Goal: Browse casually

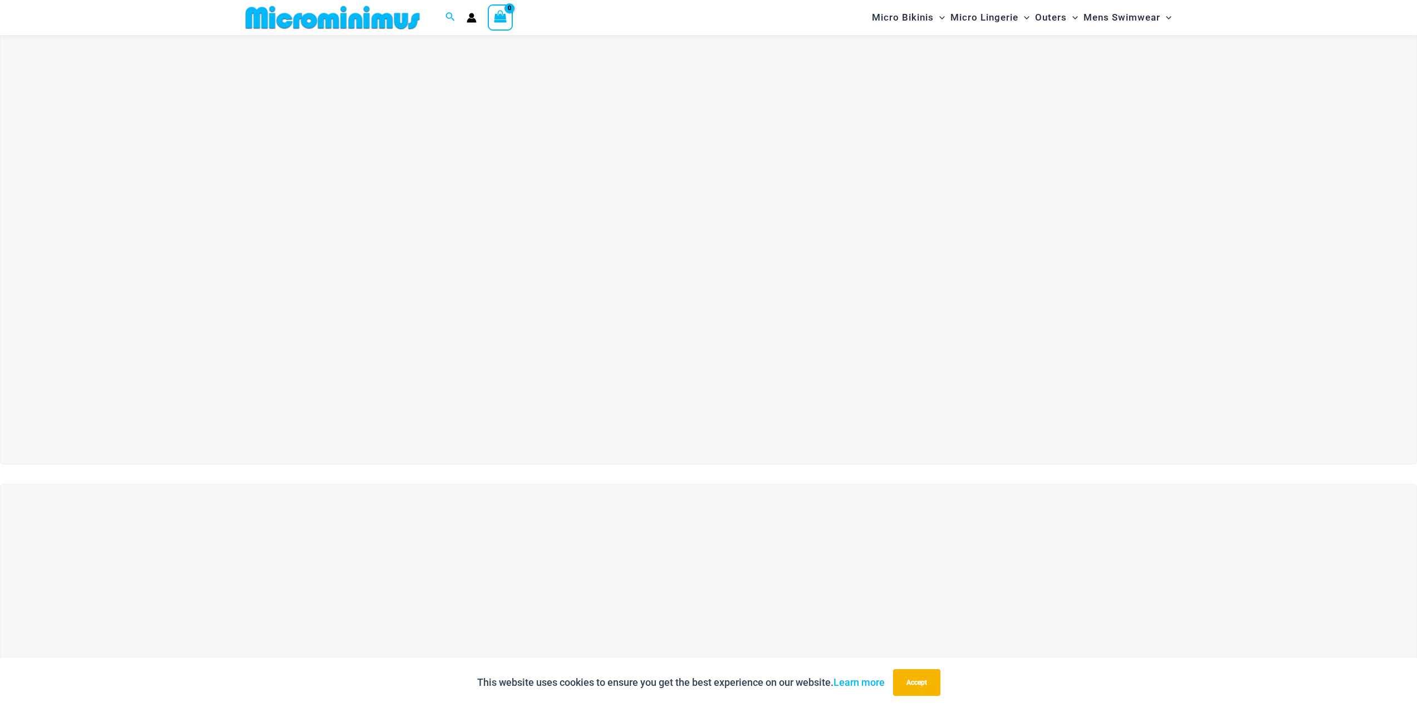
scroll to position [47, 0]
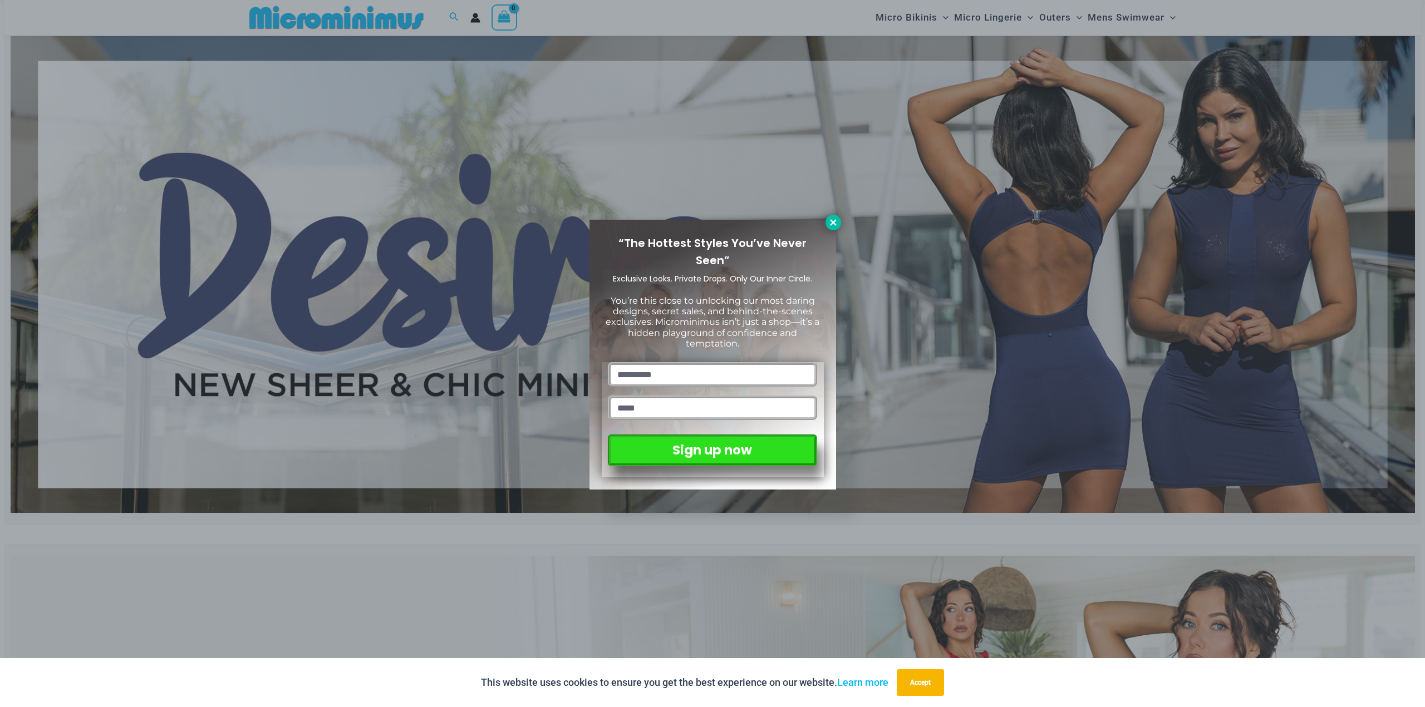
click at [835, 223] on icon at bounding box center [833, 223] width 10 height 10
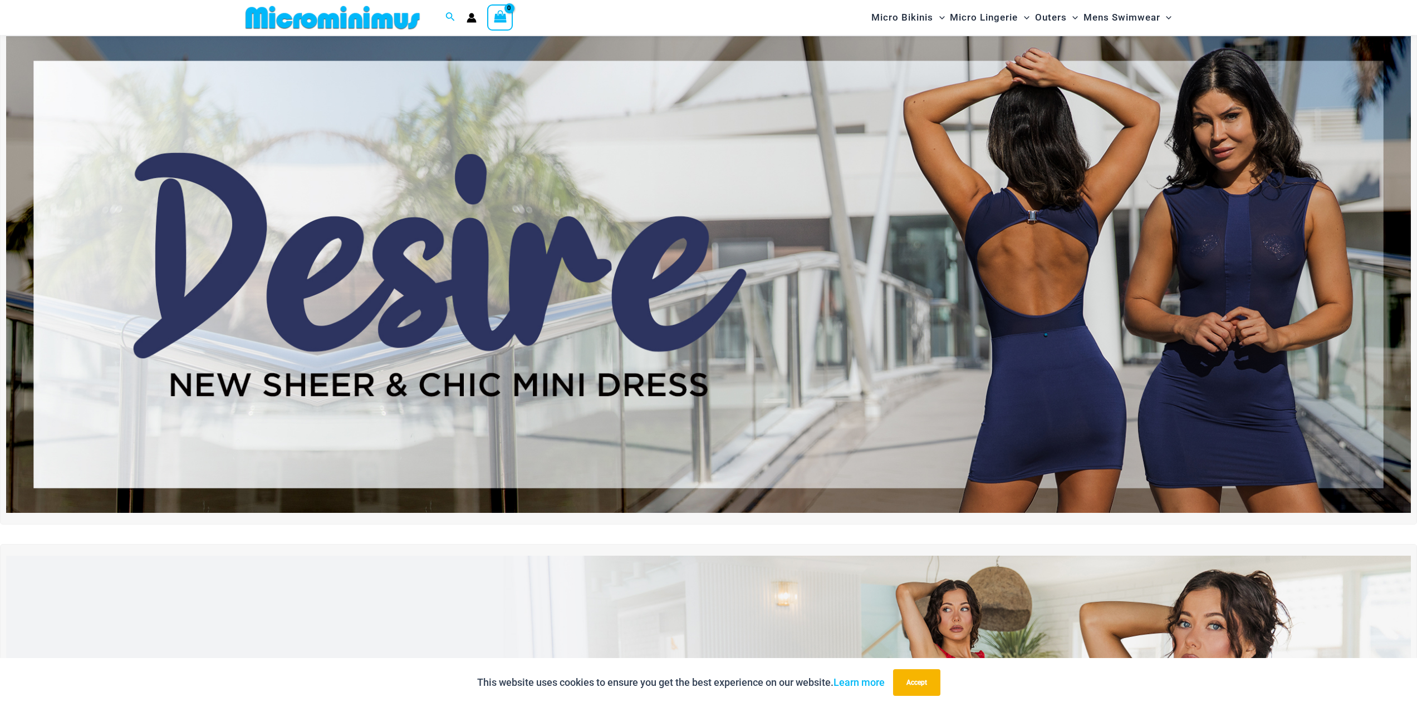
click at [827, 210] on img at bounding box center [708, 274] width 1404 height 477
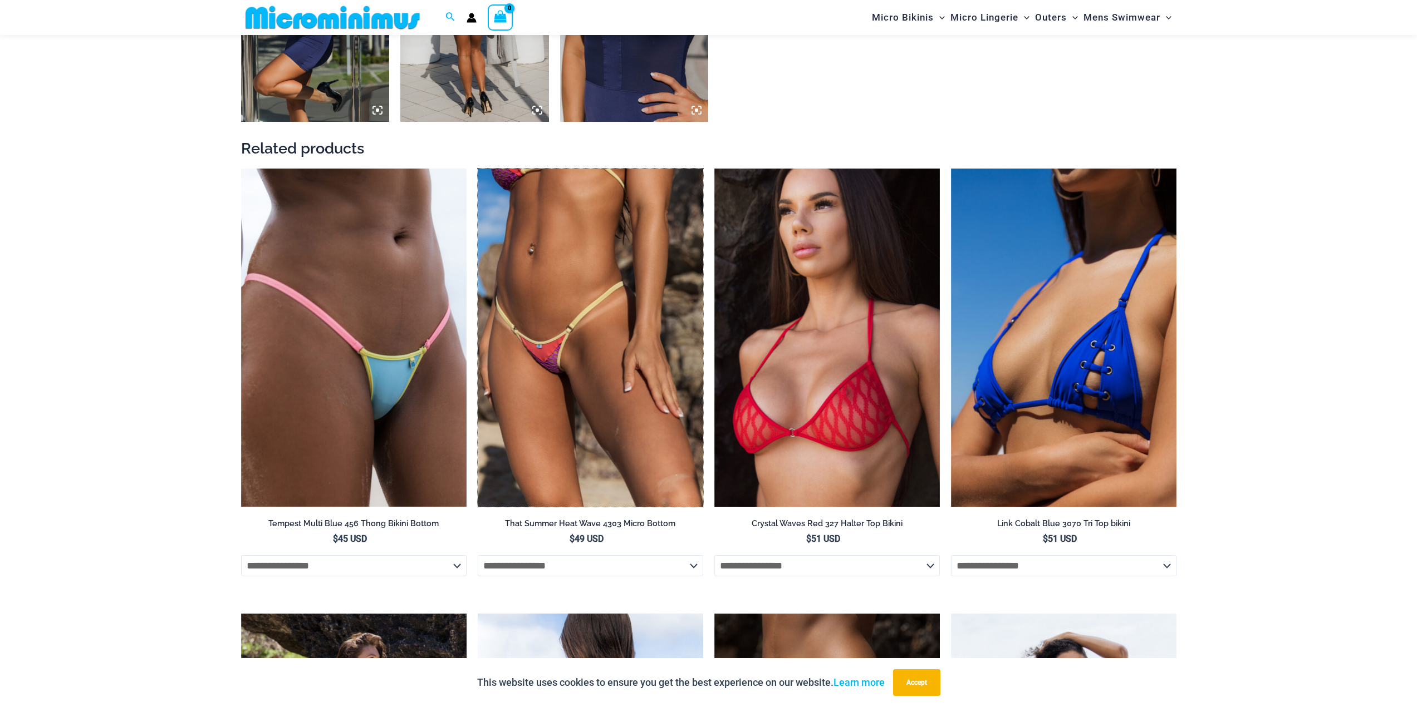
scroll to position [1216, 0]
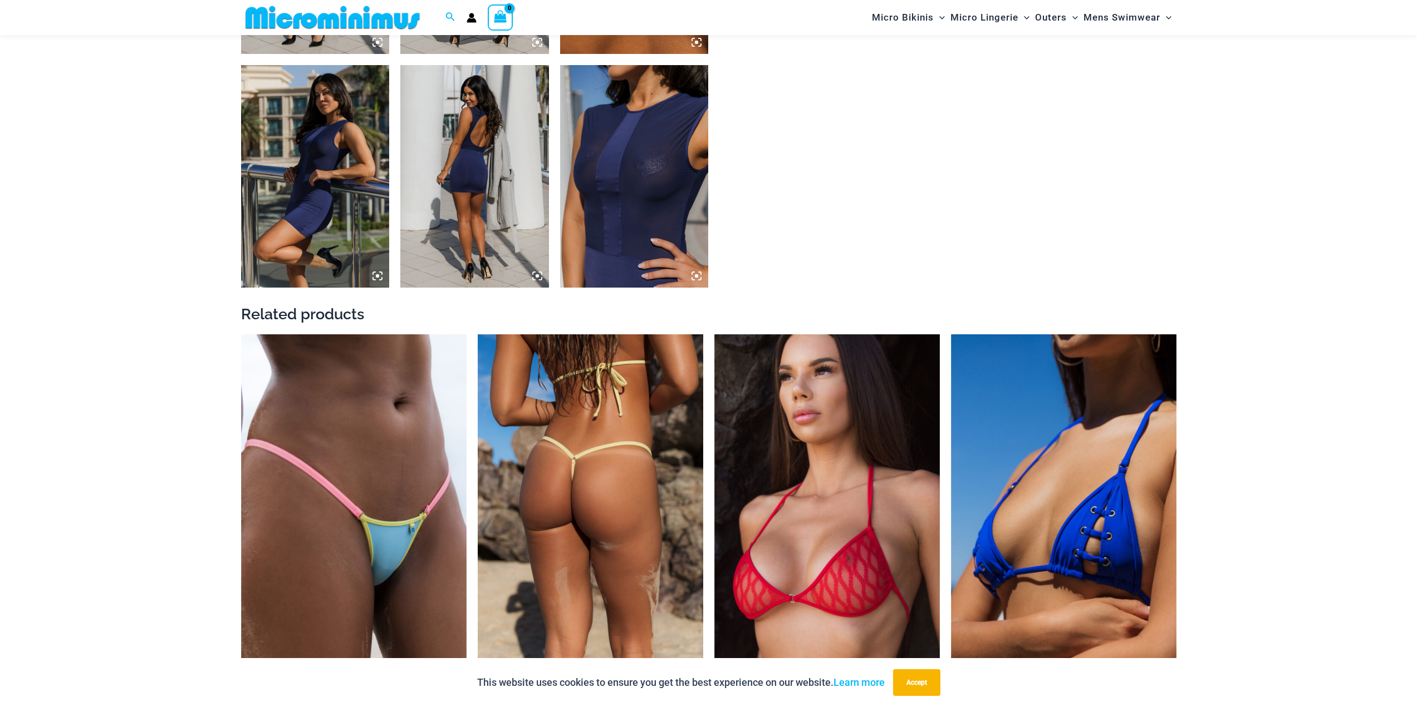
click at [577, 480] on img at bounding box center [590, 504] width 225 height 338
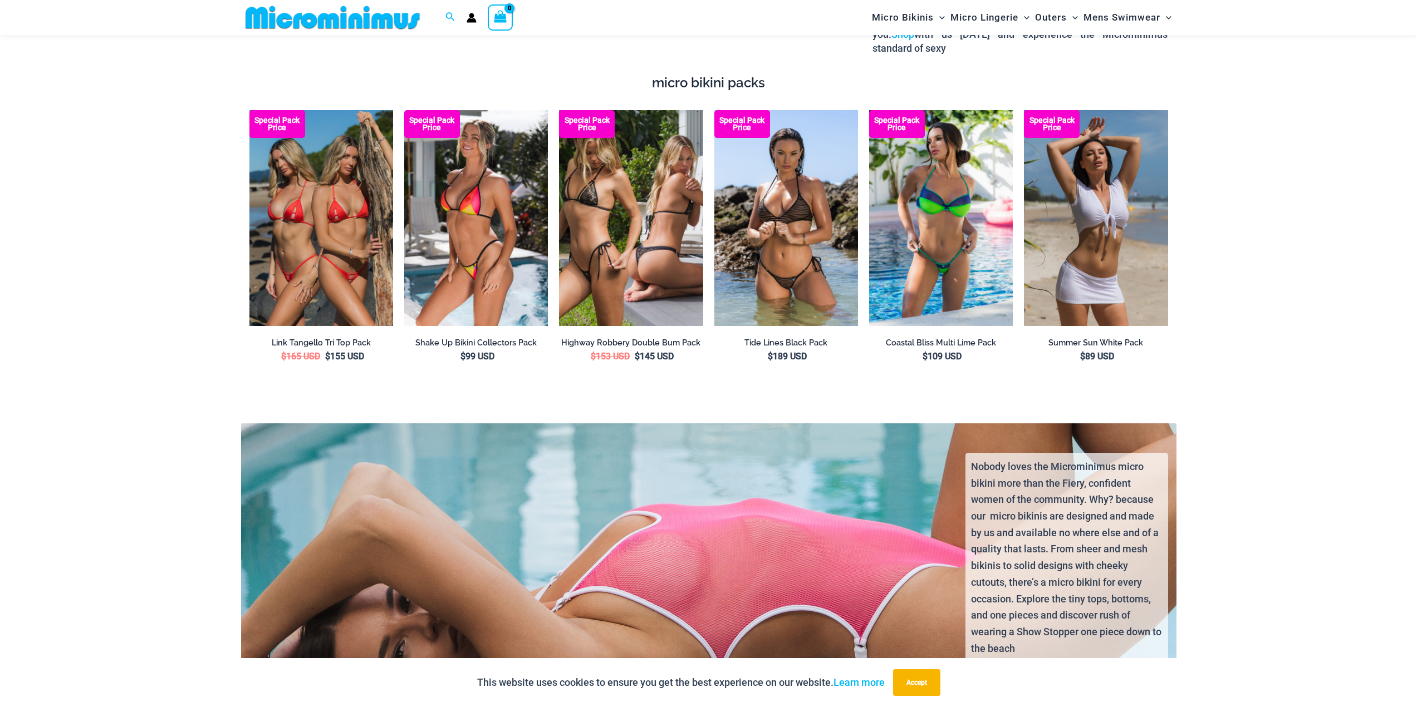
scroll to position [2273, 0]
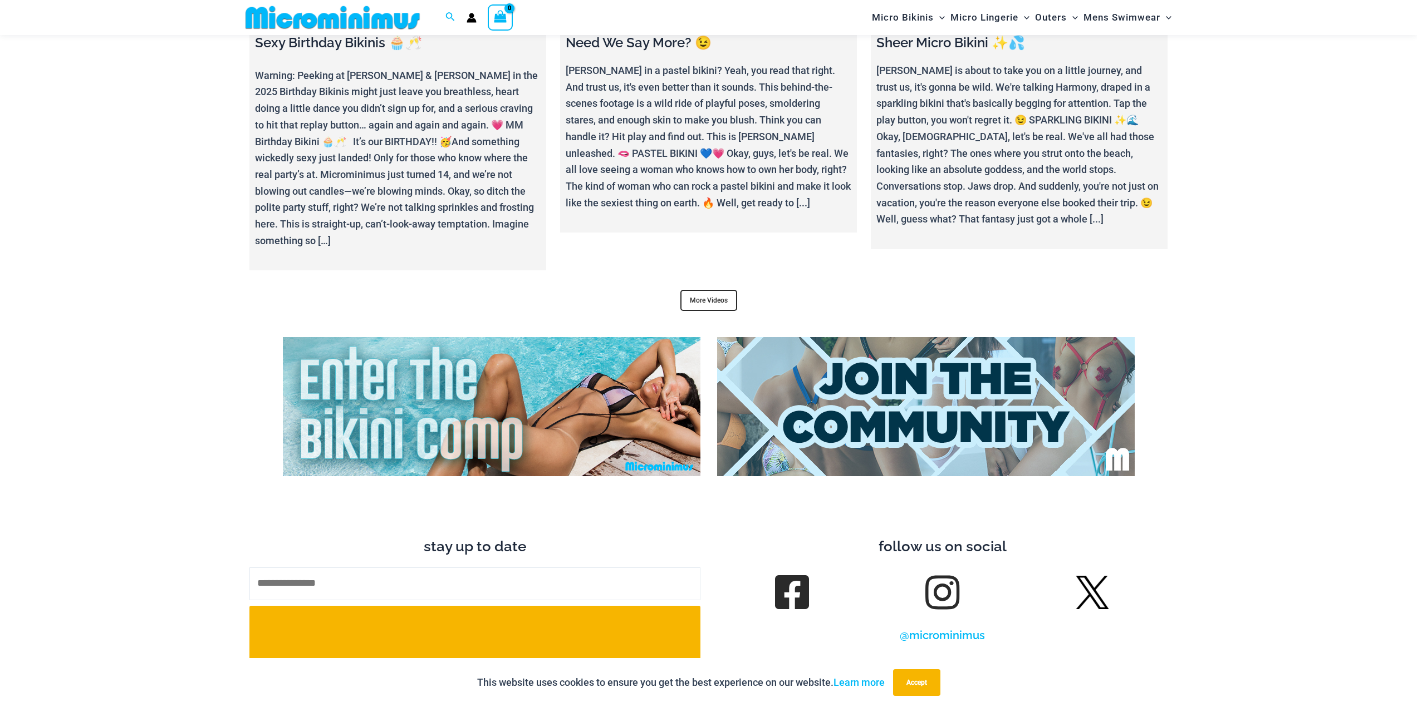
scroll to position [4666, 0]
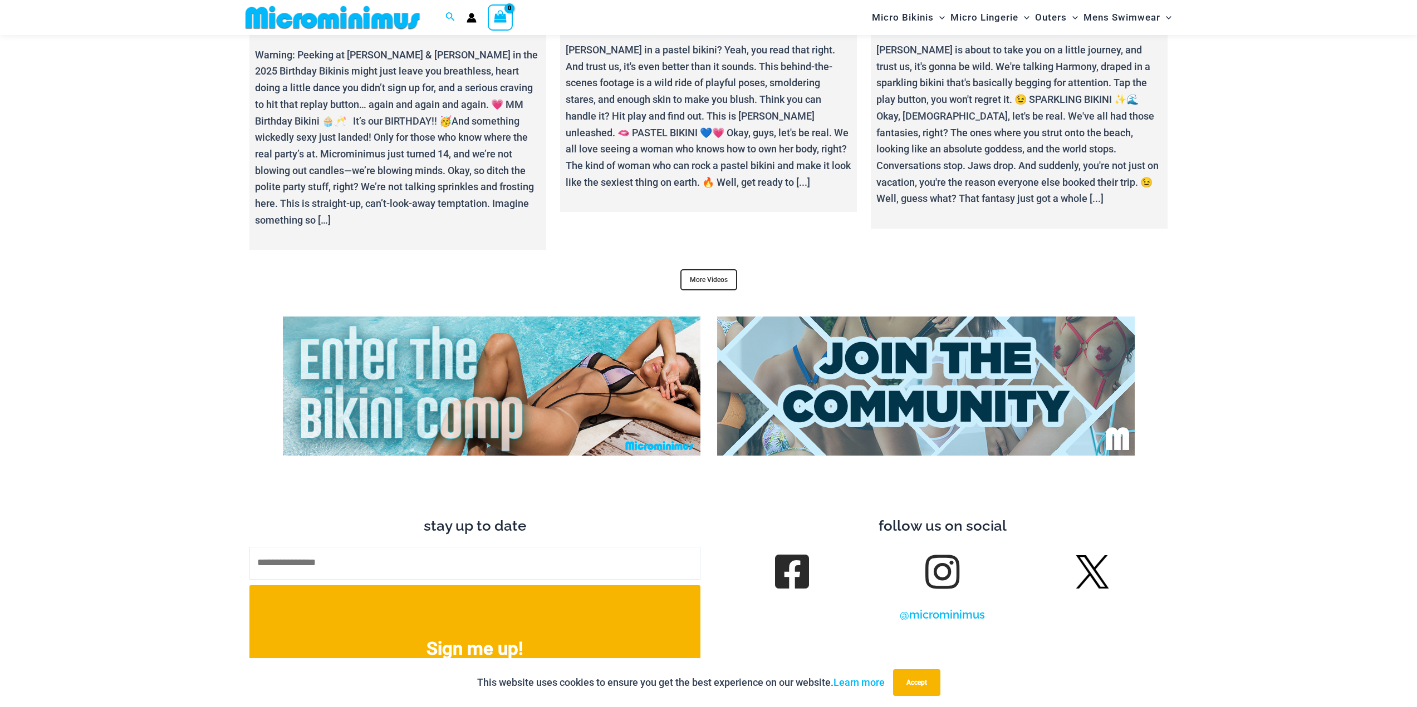
click at [478, 364] on img at bounding box center [491, 386] width 417 height 139
